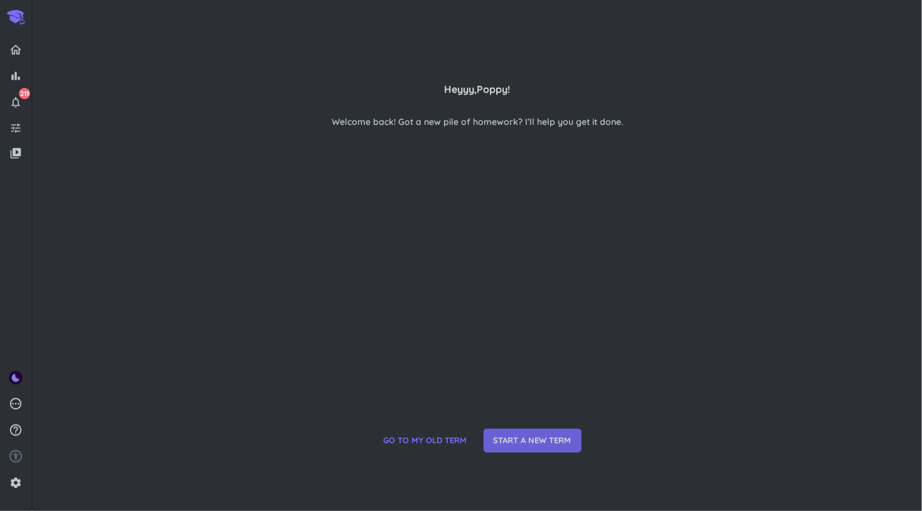
click at [511, 446] on span "START A NEW TERM" at bounding box center [533, 441] width 78 height 13
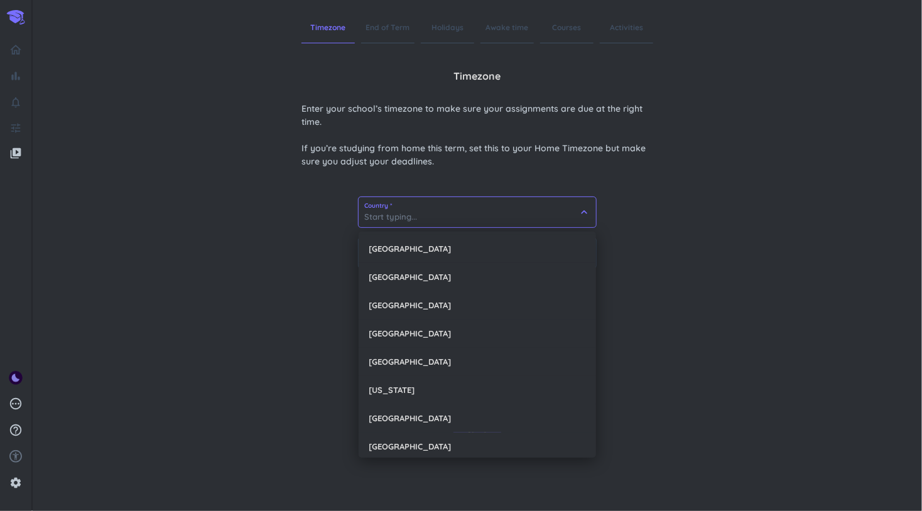
click at [465, 217] on input at bounding box center [478, 212] width 238 height 30
click at [456, 253] on div "[GEOGRAPHIC_DATA]" at bounding box center [478, 249] width 238 height 28
type input "[GEOGRAPHIC_DATA]"
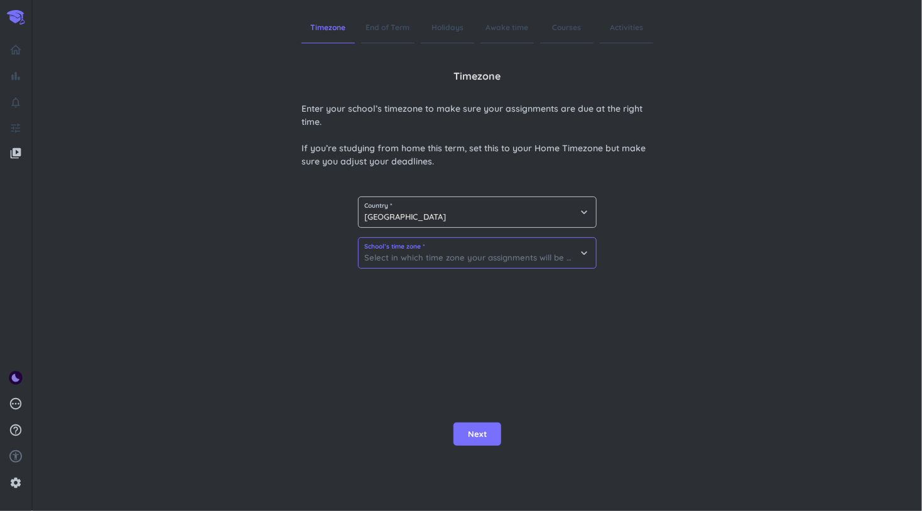
click at [419, 253] on input at bounding box center [478, 253] width 238 height 30
